Goal: Task Accomplishment & Management: Complete application form

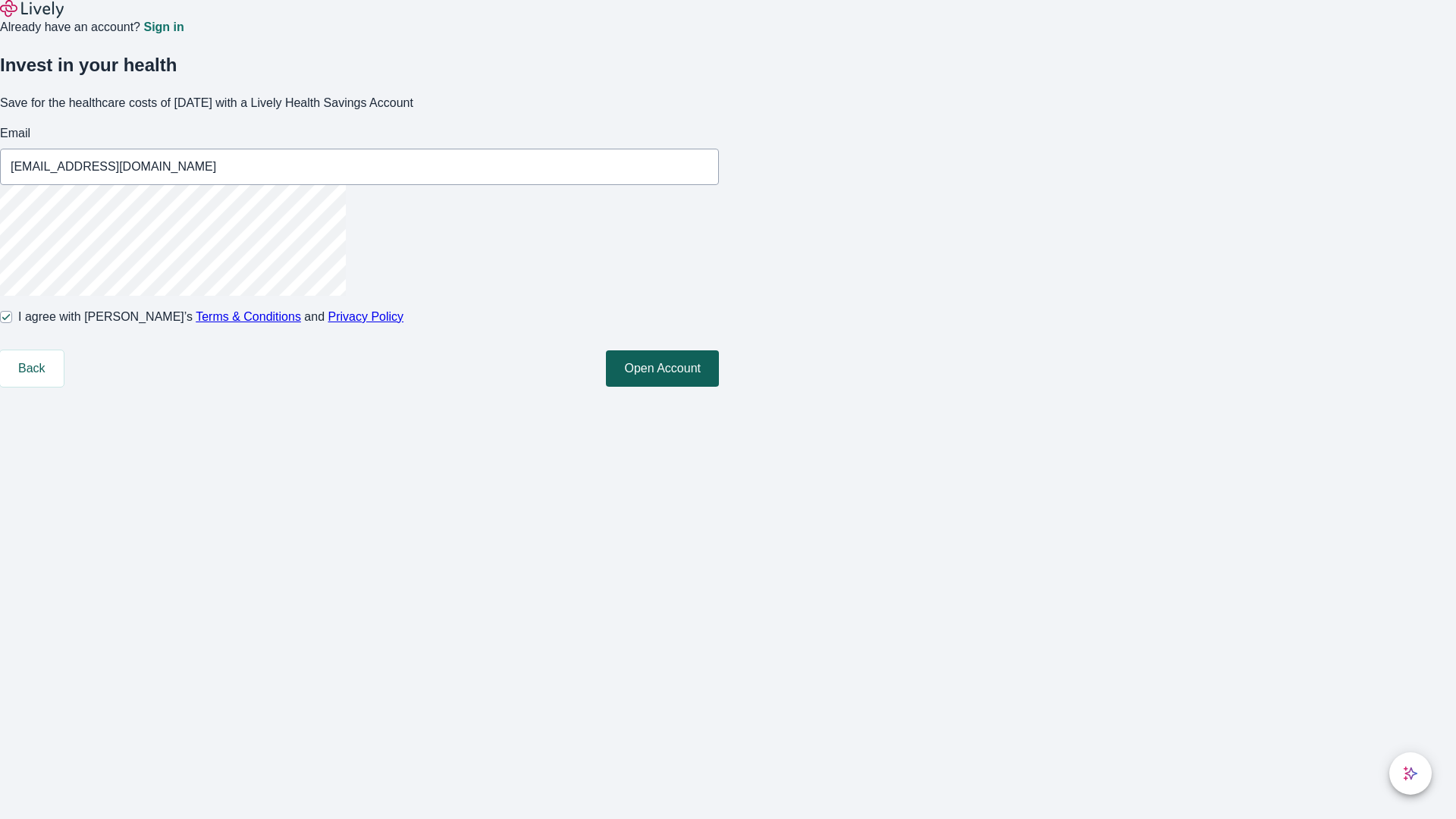
click at [719, 387] on button "Open Account" at bounding box center [662, 368] width 113 height 36
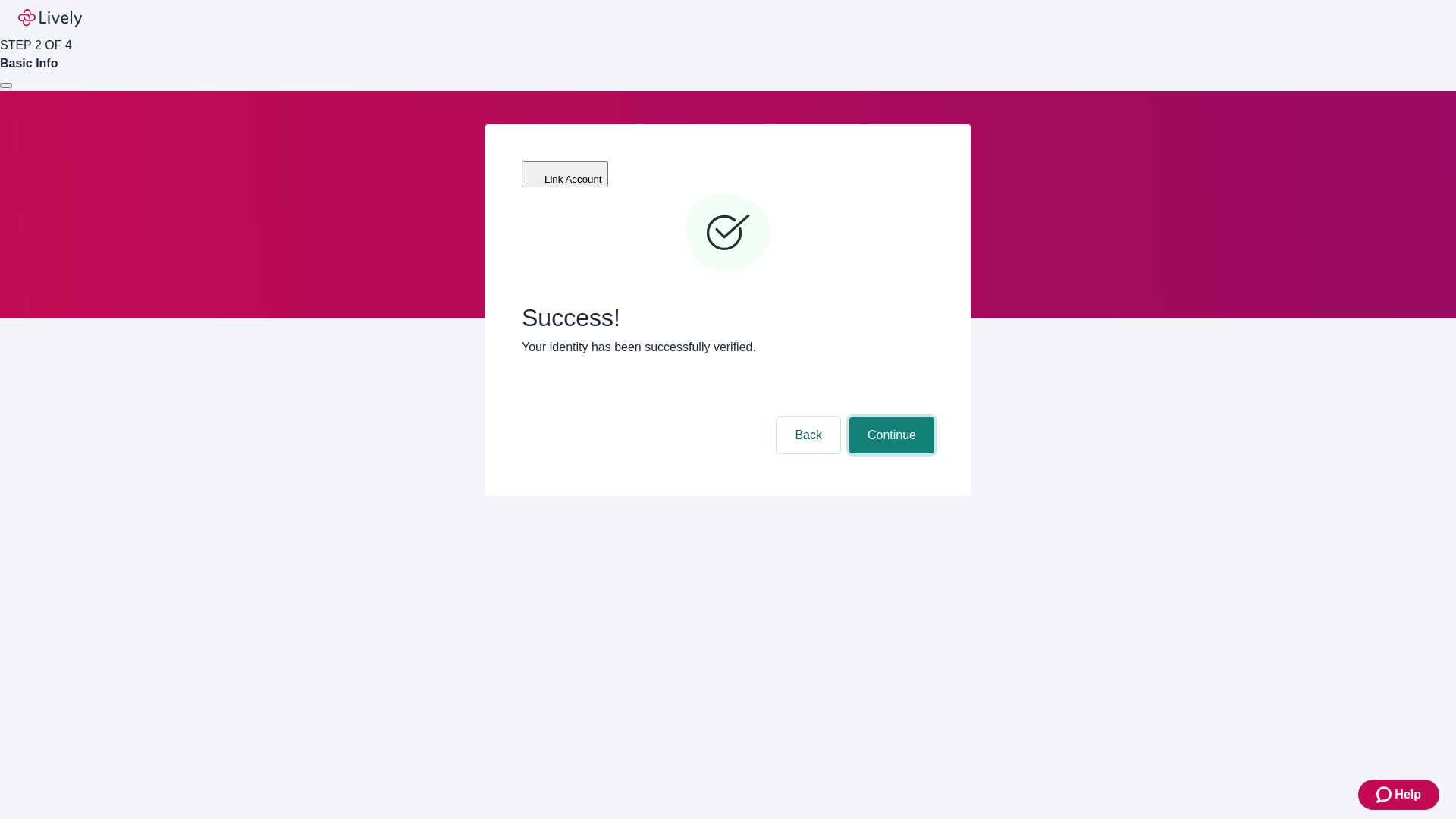
click at [890, 418] on button "Continue" at bounding box center [892, 435] width 85 height 36
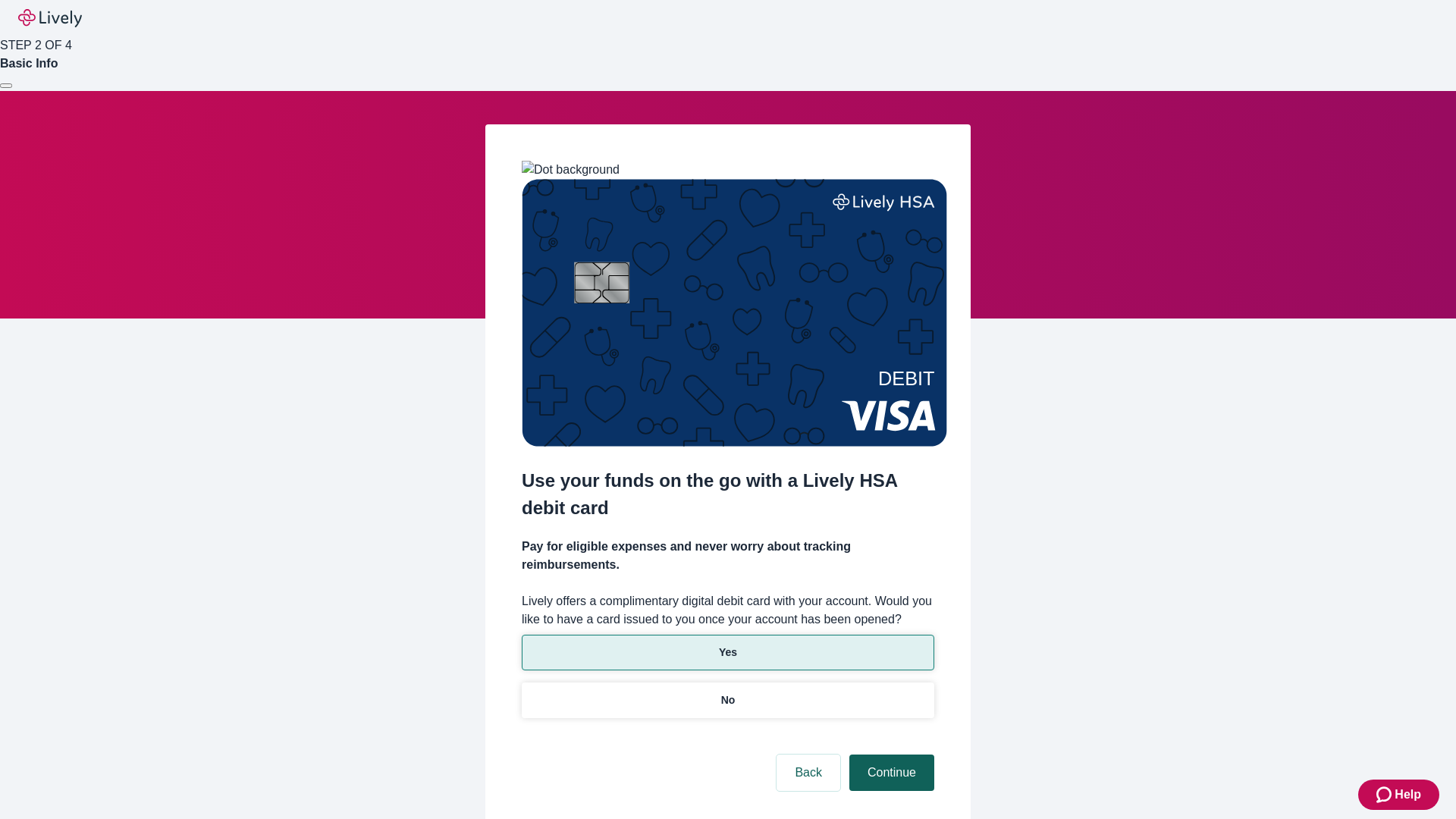
click at [728, 645] on p "Yes" at bounding box center [728, 653] width 19 height 16
click at [890, 754] on button "Continue" at bounding box center [892, 772] width 85 height 36
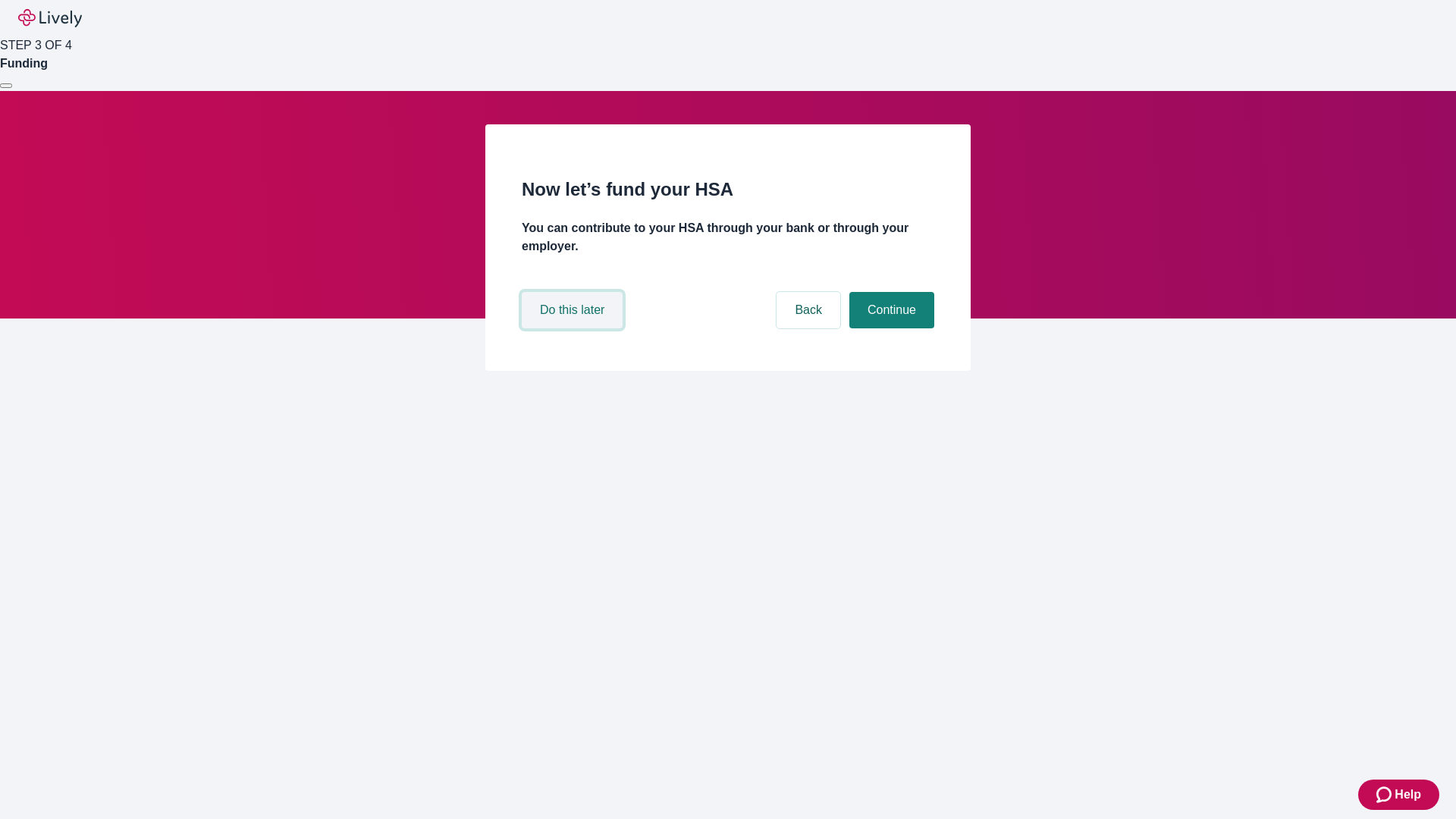
click at [574, 329] on button "Do this later" at bounding box center [572, 310] width 101 height 36
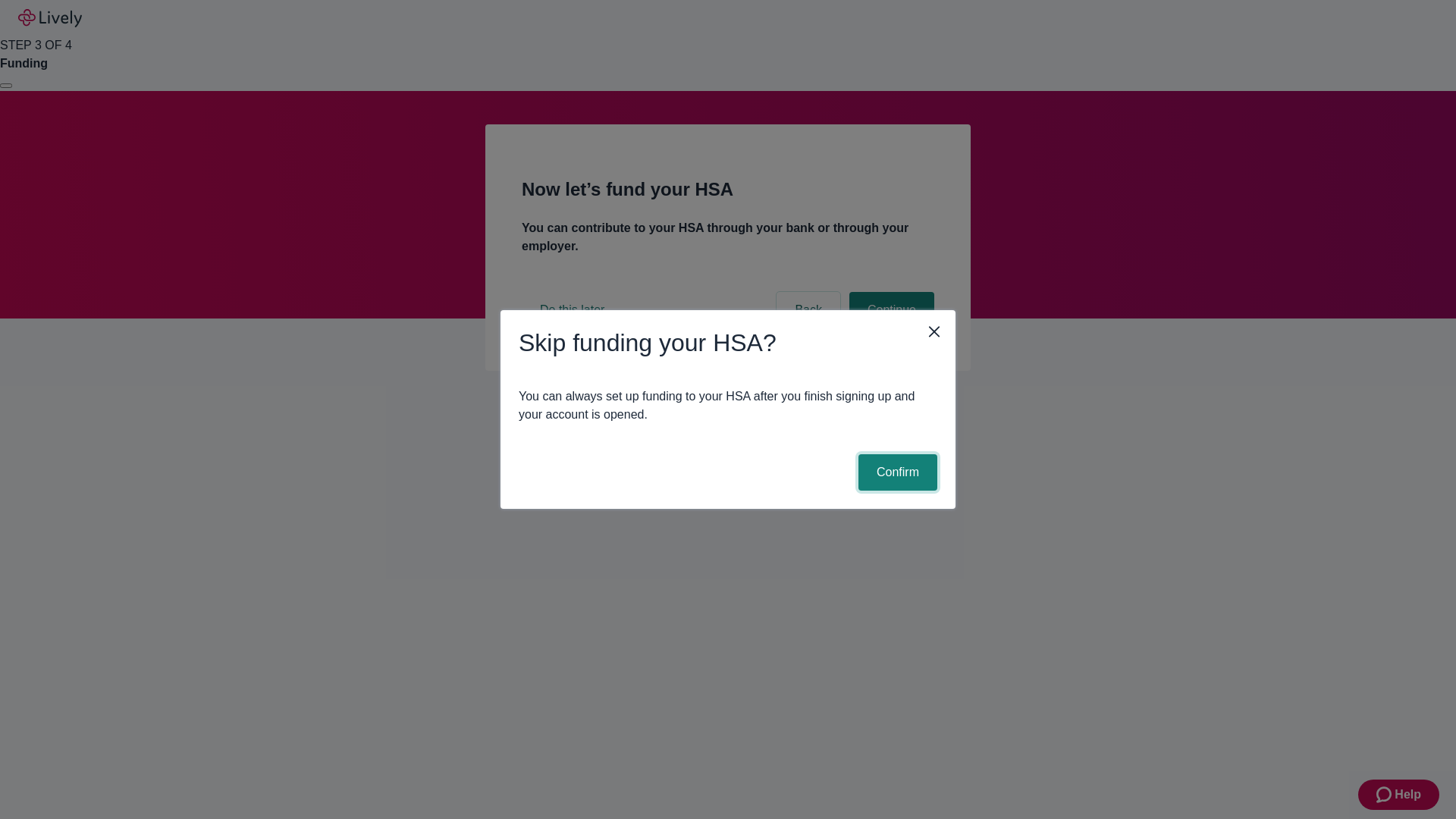
click at [896, 472] on button "Confirm" at bounding box center [898, 472] width 79 height 36
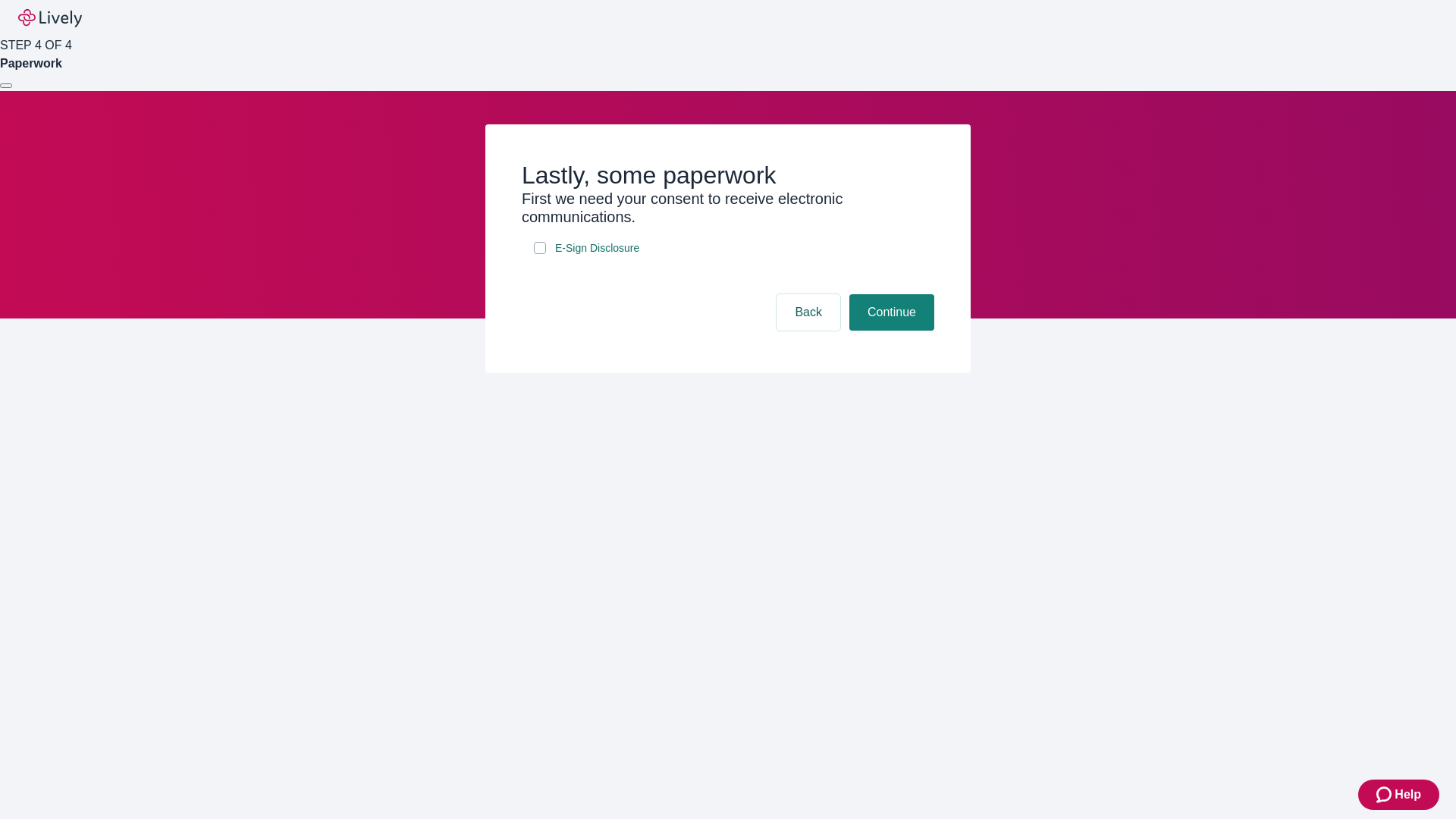
click at [540, 254] on input "E-Sign Disclosure" at bounding box center [539, 248] width 12 height 12
checkbox input "true"
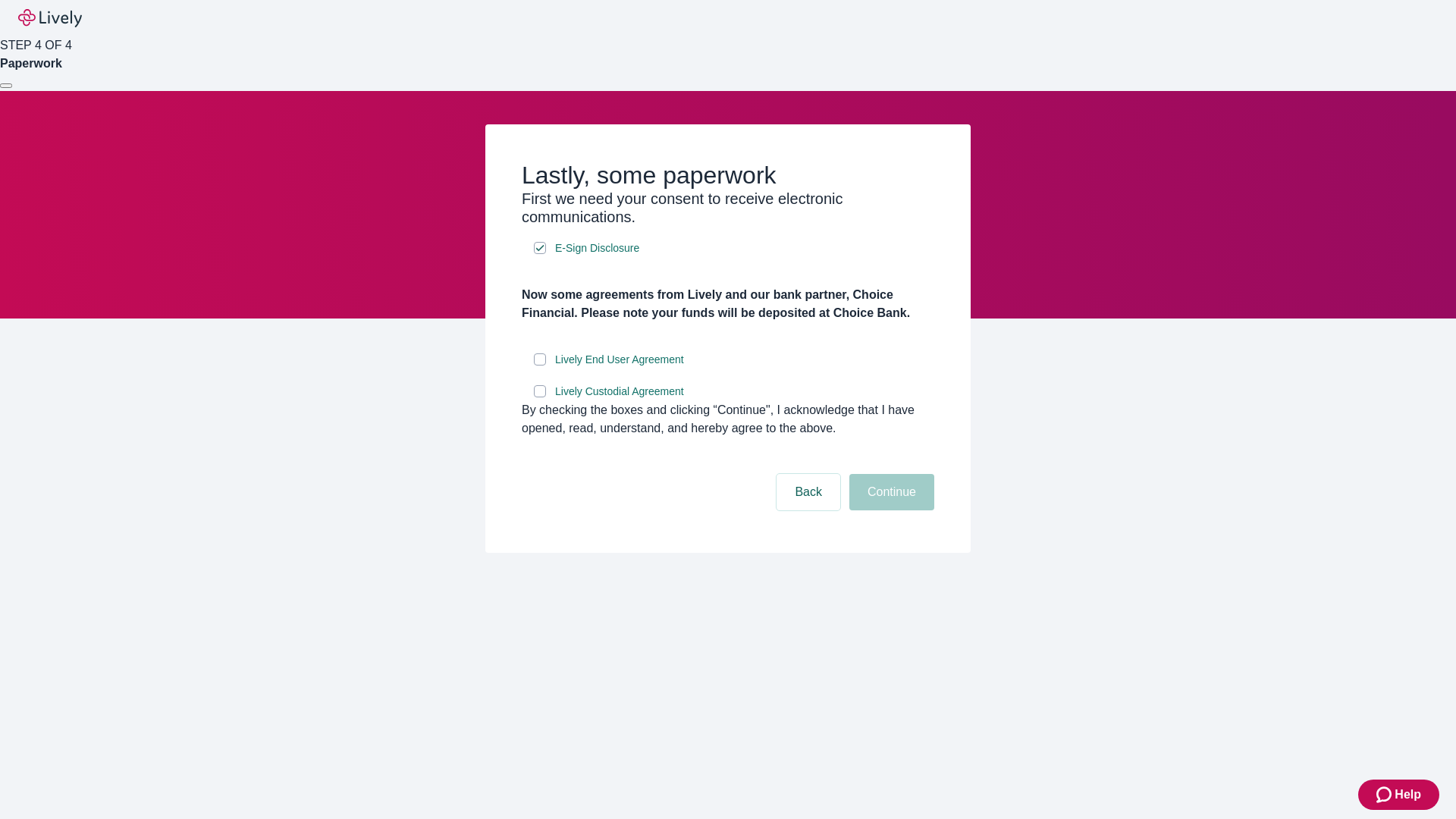
click at [540, 366] on input "Lively End User Agreement" at bounding box center [539, 359] width 12 height 12
checkbox input "true"
click at [540, 397] on input "Lively Custodial Agreement" at bounding box center [539, 391] width 12 height 12
checkbox input "true"
click at [890, 510] on button "Continue" at bounding box center [892, 492] width 85 height 36
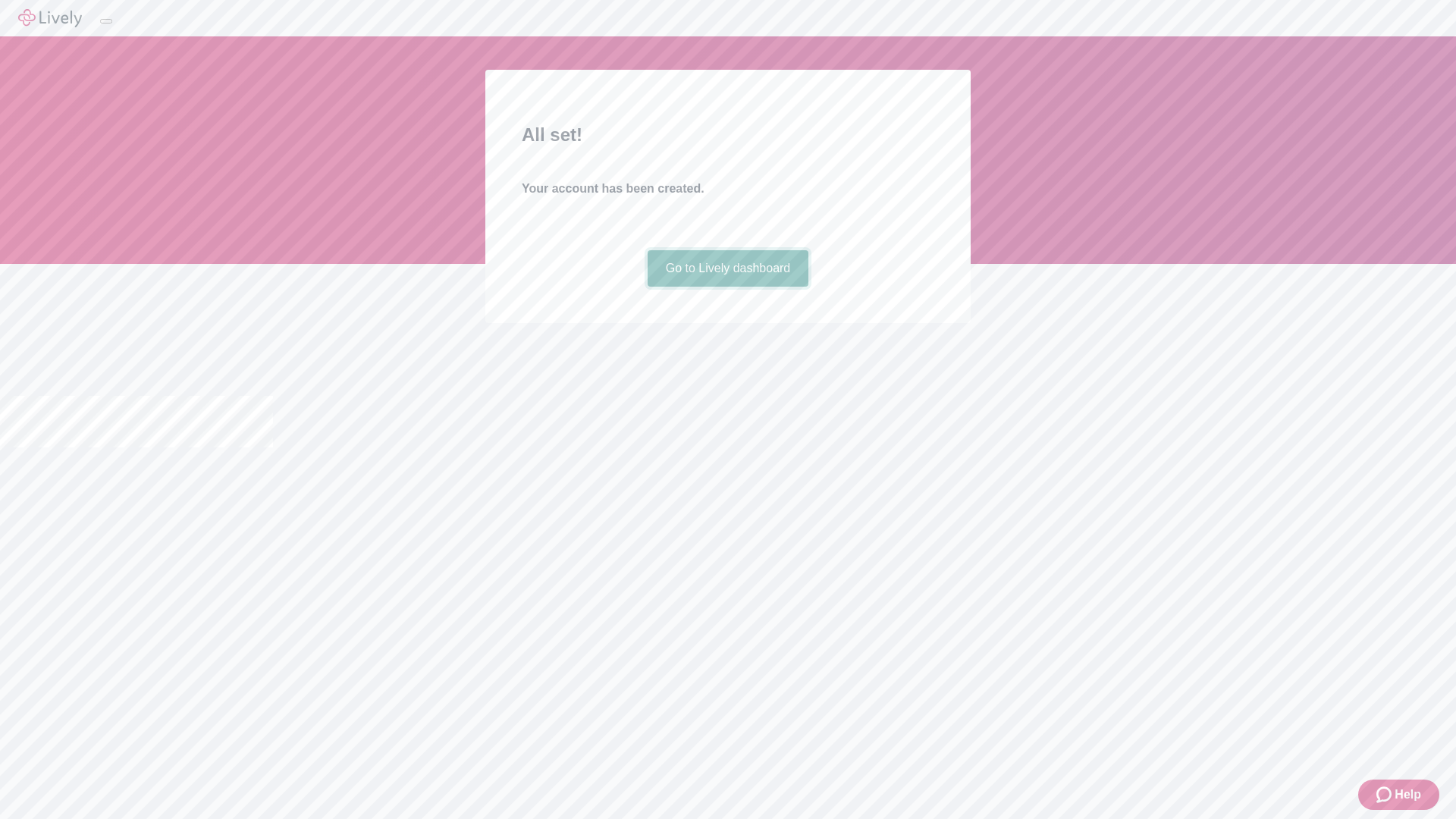
click at [728, 287] on link "Go to Lively dashboard" at bounding box center [728, 268] width 162 height 36
